Goal: Task Accomplishment & Management: Use online tool/utility

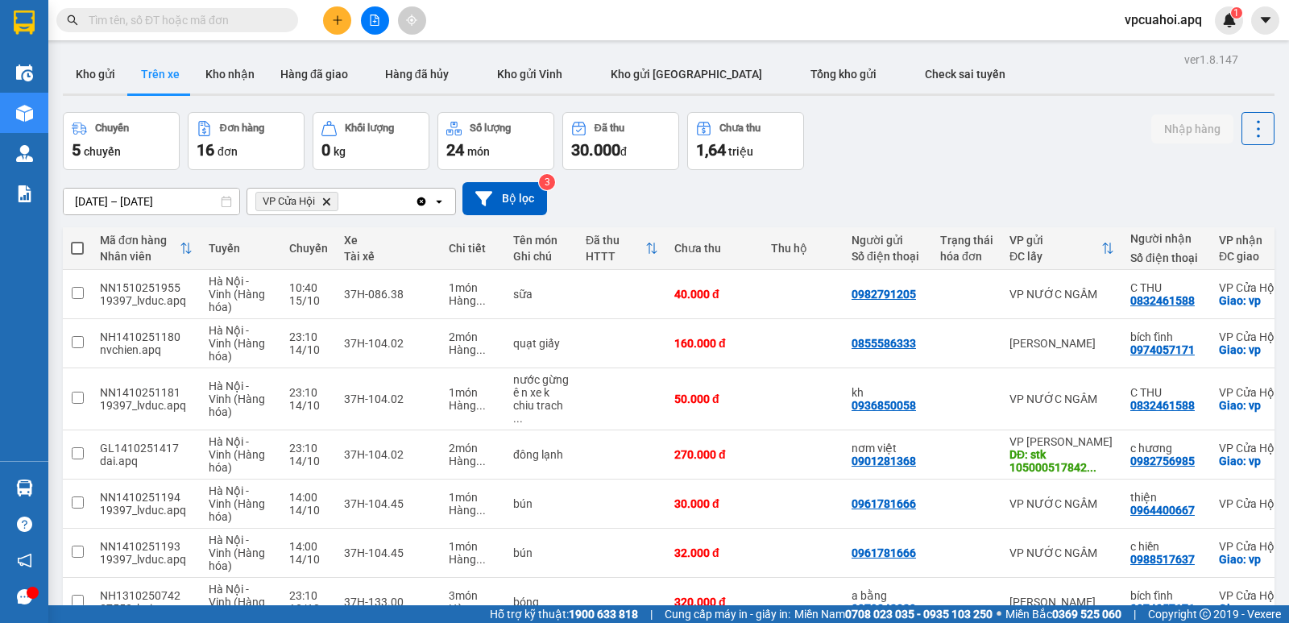
click at [329, 199] on icon "Delete" at bounding box center [326, 202] width 10 height 10
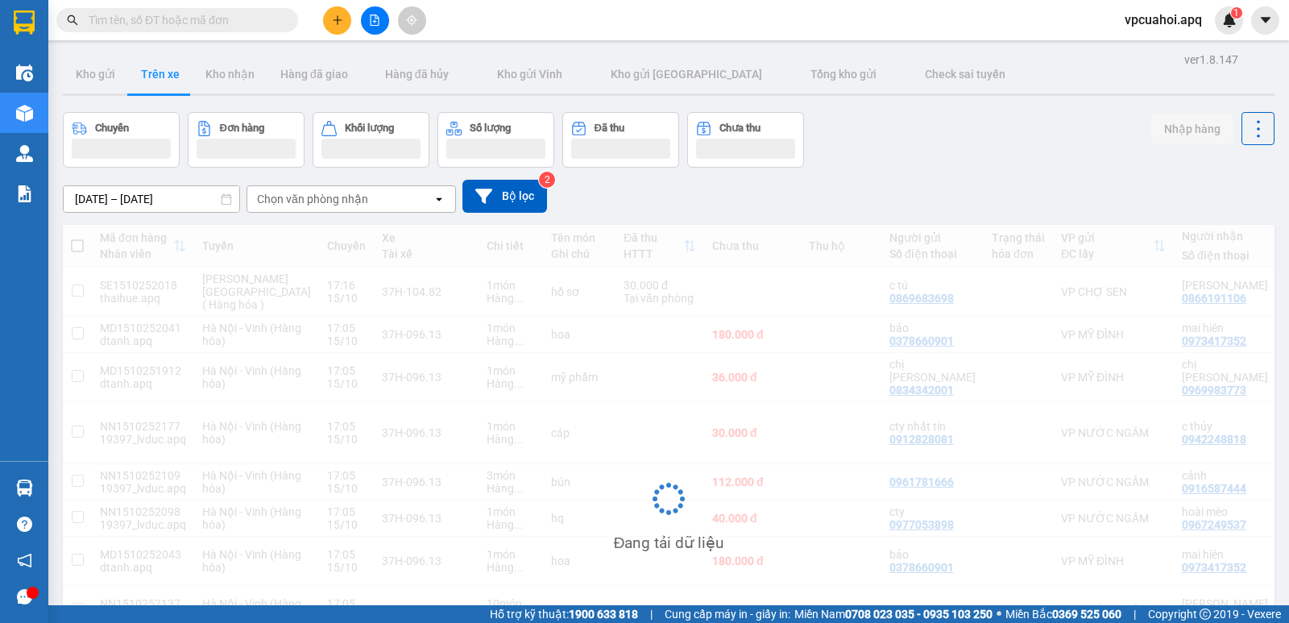
click at [390, 201] on div "Chọn văn phòng nhận" at bounding box center [339, 199] width 185 height 26
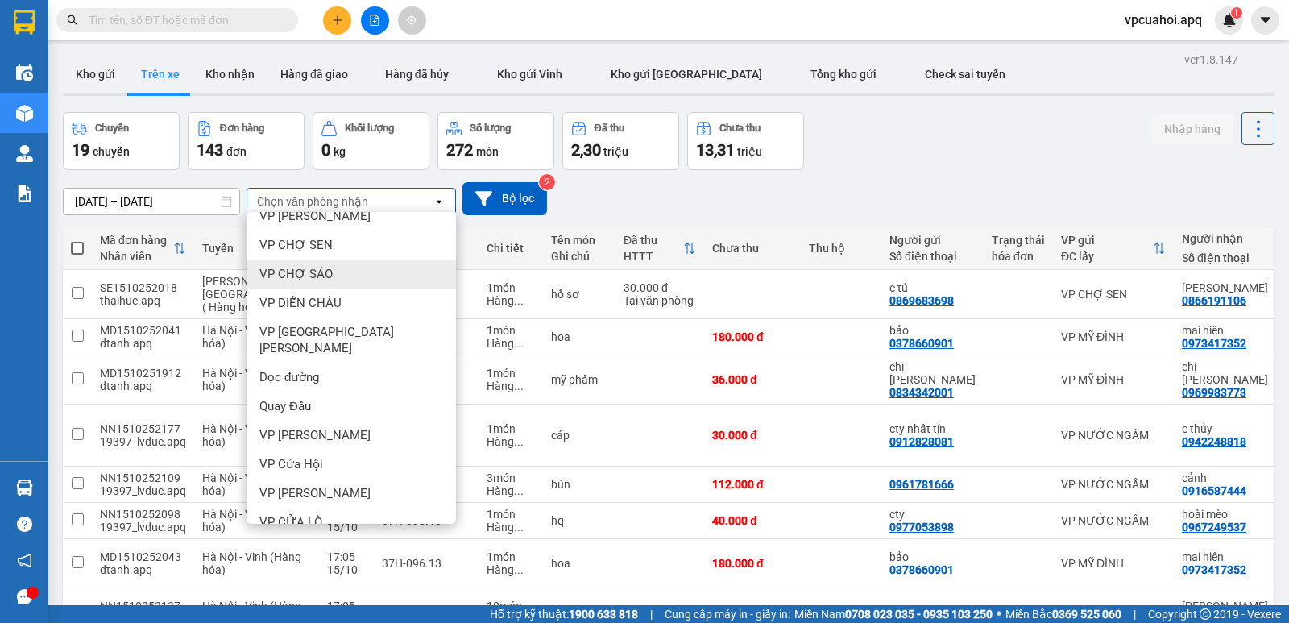
scroll to position [223, 0]
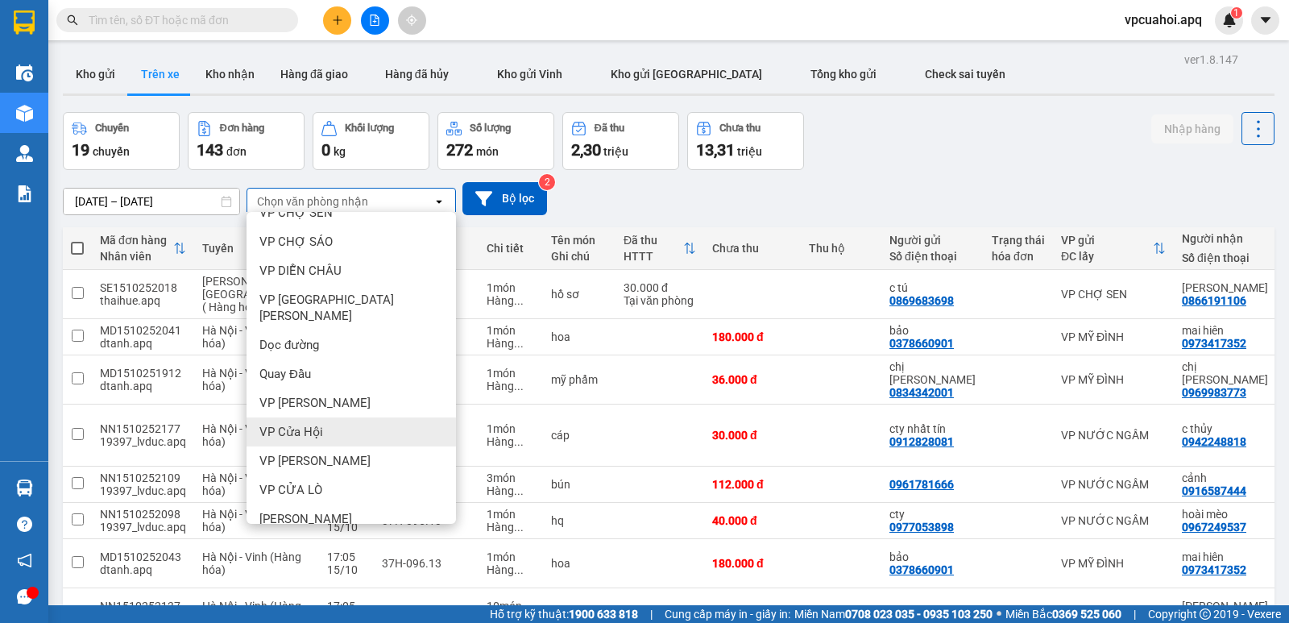
click at [321, 424] on span "VP Cửa Hội" at bounding box center [291, 432] width 64 height 16
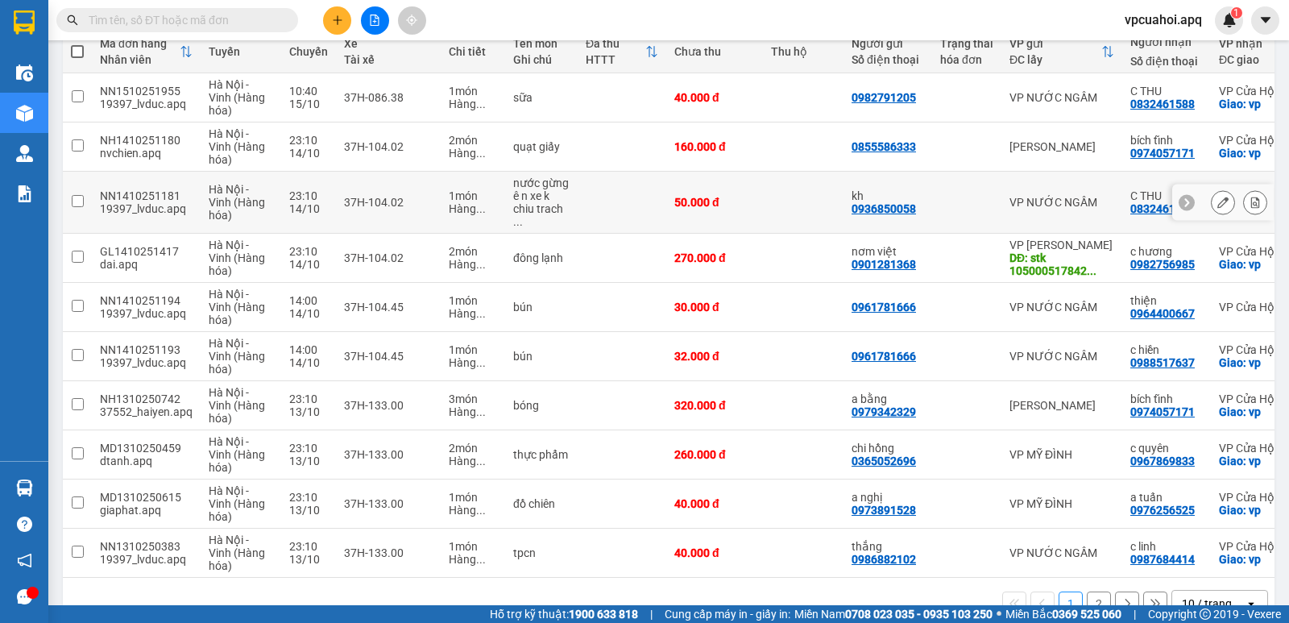
scroll to position [229, 0]
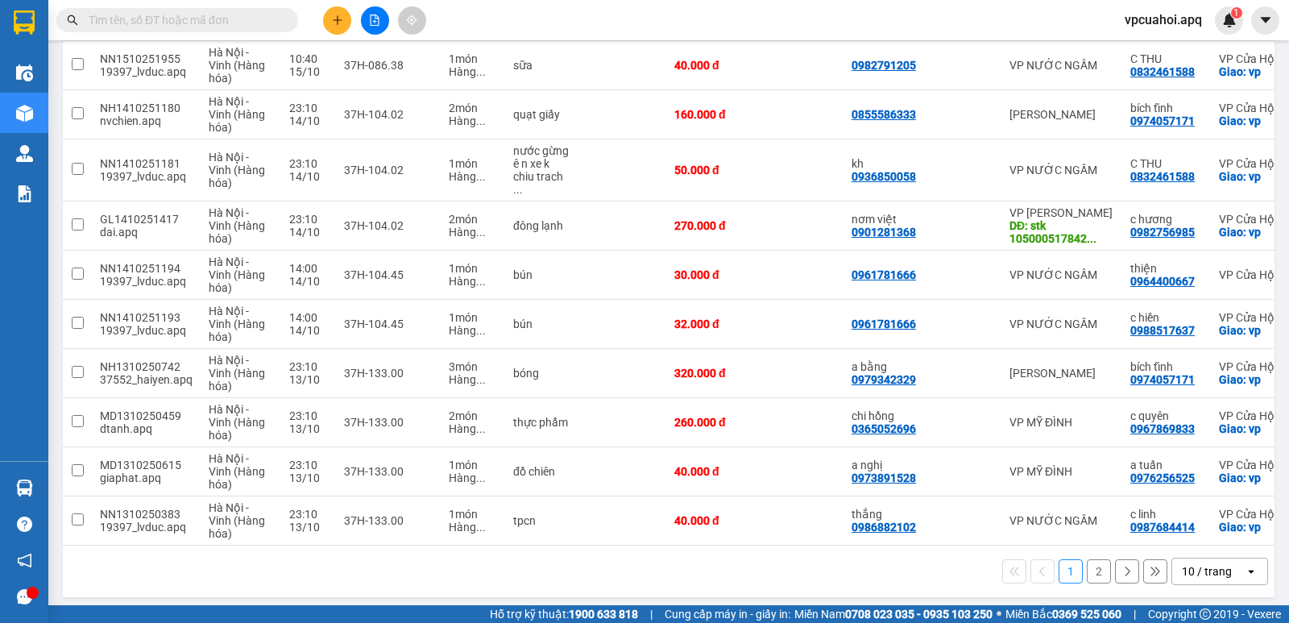
click at [117, 20] on input "text" at bounding box center [184, 20] width 190 height 18
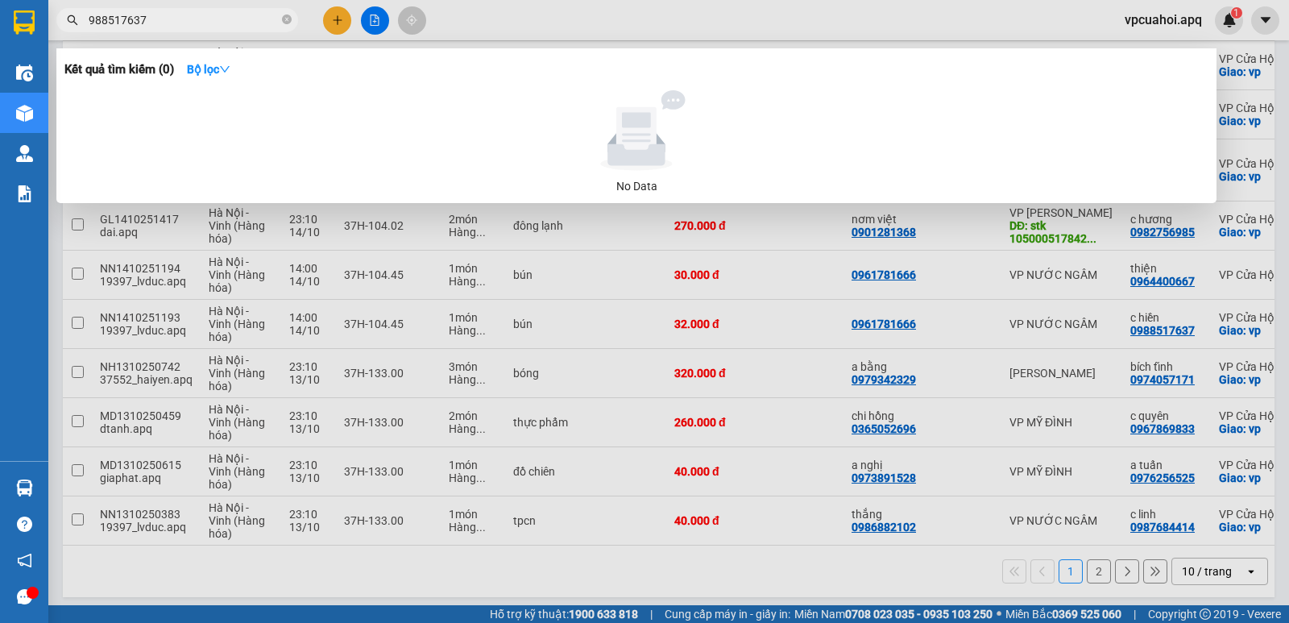
click at [153, 23] on input "988517637" at bounding box center [184, 20] width 190 height 18
type input "9"
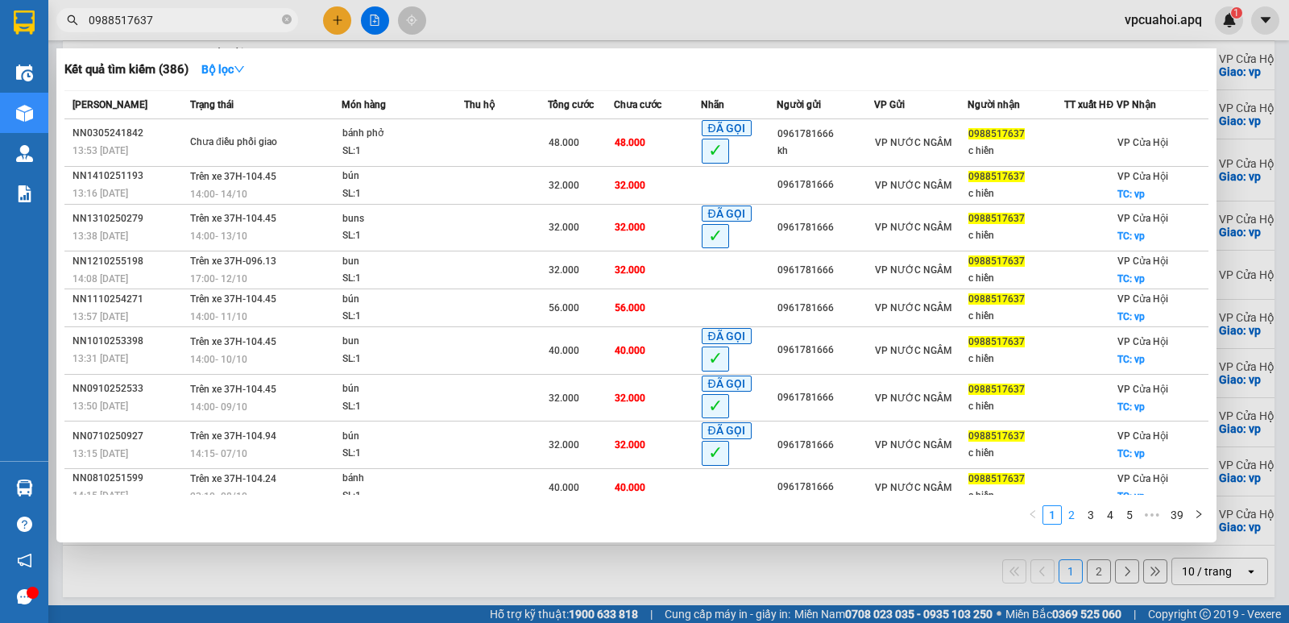
type input "0988517637"
click at [1074, 516] on link "2" at bounding box center [1072, 515] width 18 height 18
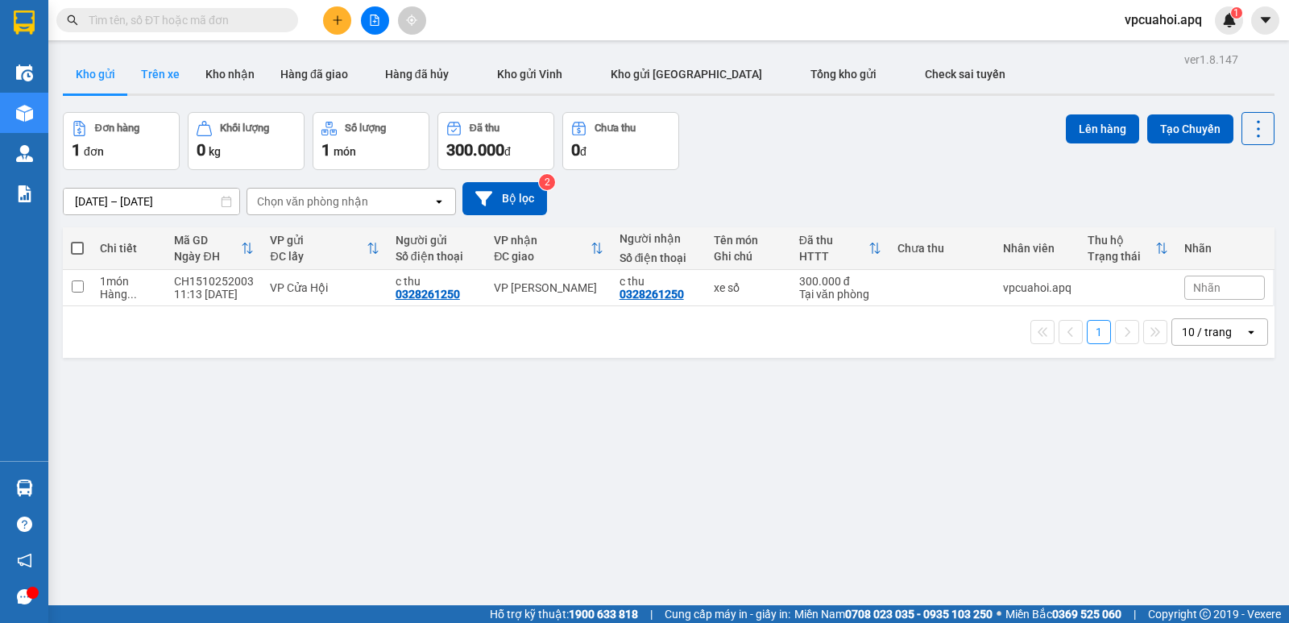
click at [163, 71] on button "Trên xe" at bounding box center [160, 74] width 64 height 39
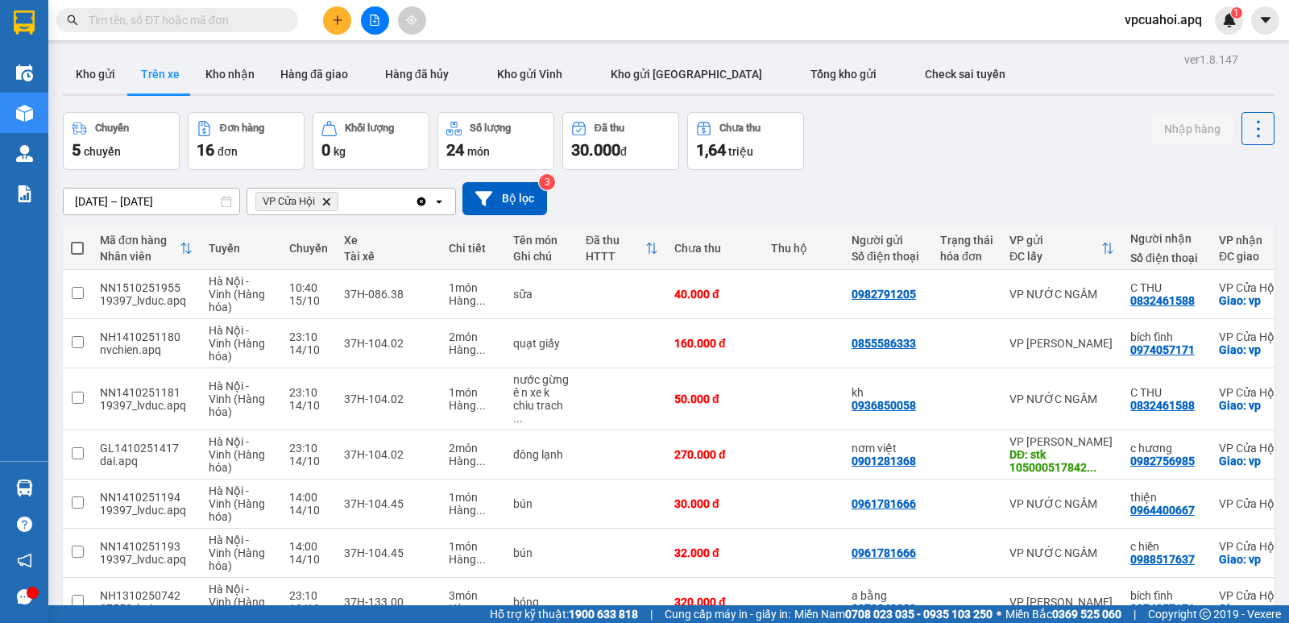
drag, startPoint x: 328, startPoint y: 194, endPoint x: 327, endPoint y: 206, distance: 12.1
click at [327, 206] on span "VP Cửa Hội Delete" at bounding box center [296, 201] width 83 height 19
click at [327, 199] on icon "Delete" at bounding box center [326, 202] width 10 height 10
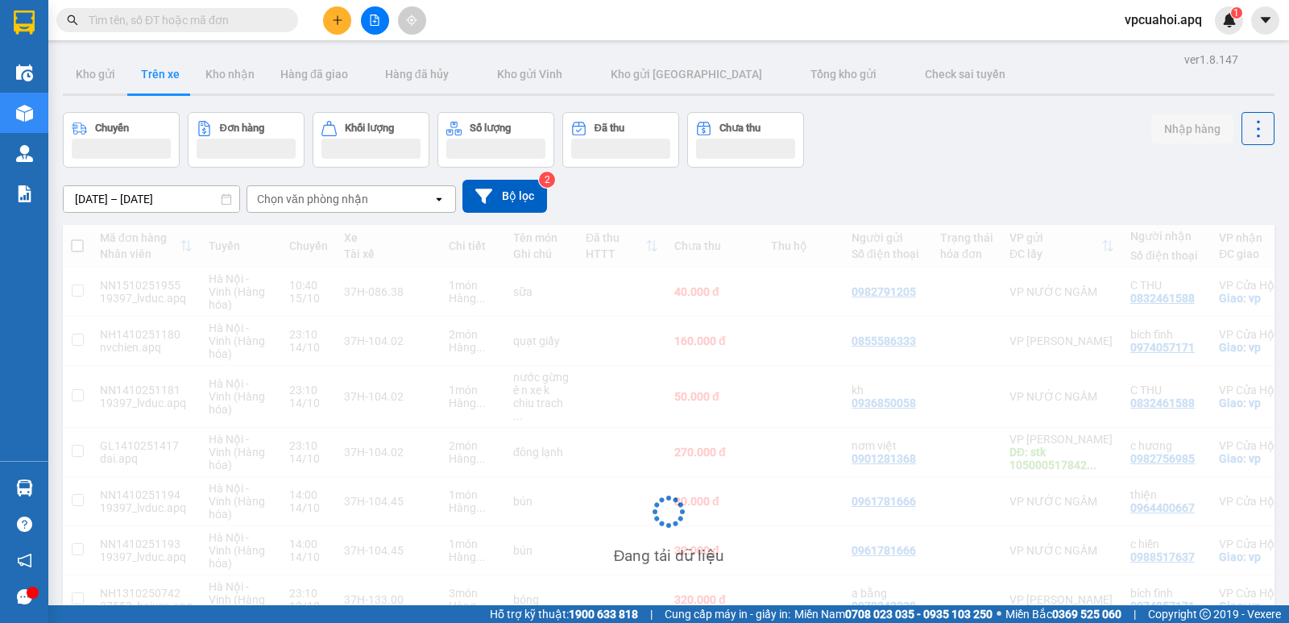
click at [374, 197] on div "Chọn văn phòng nhận" at bounding box center [339, 199] width 185 height 26
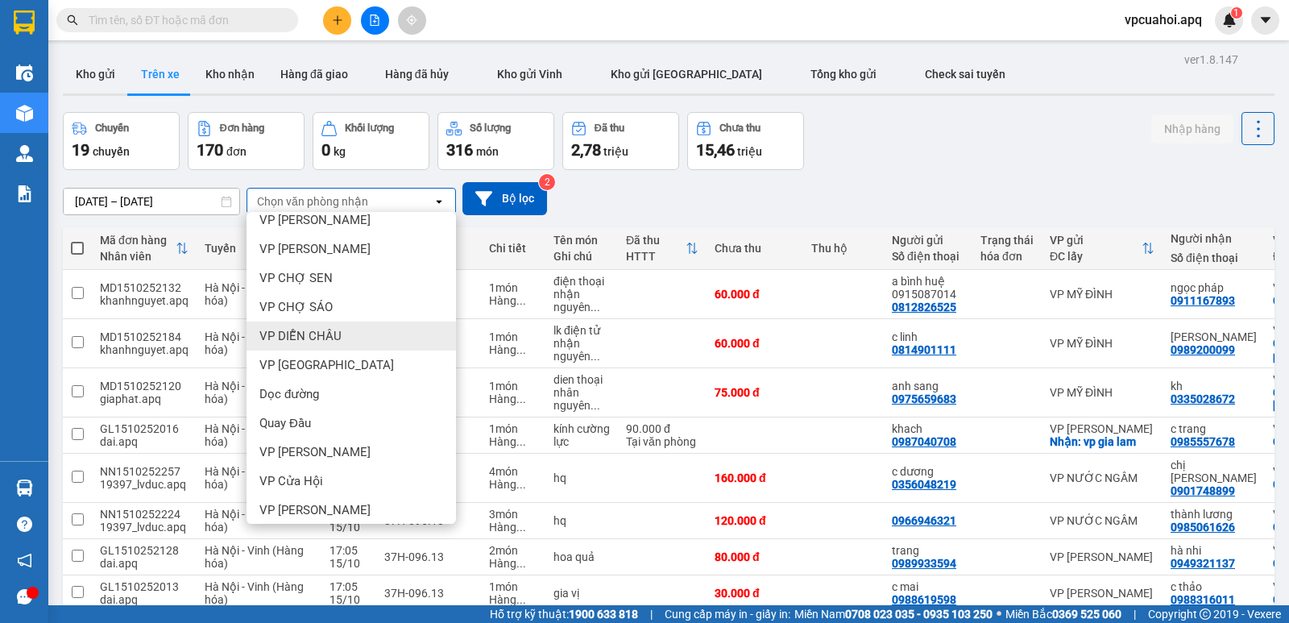
scroll to position [161, 0]
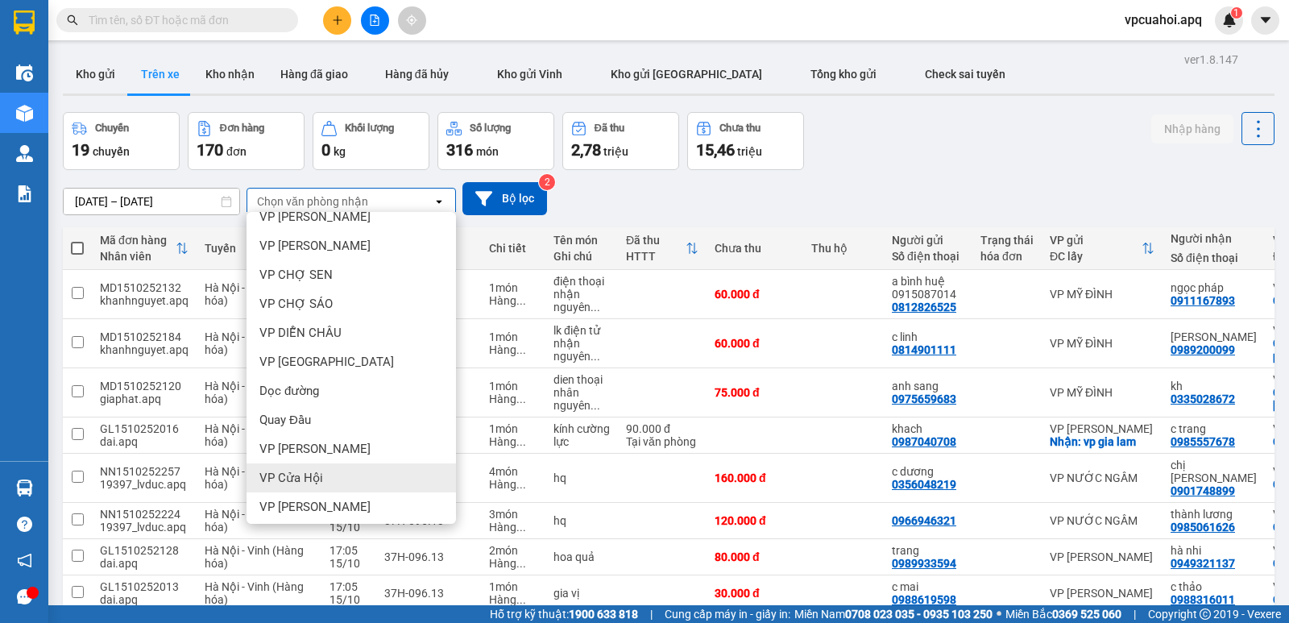
click at [316, 484] on span "VP Cửa Hội" at bounding box center [291, 478] width 64 height 16
